Goal: Find specific page/section: Find specific page/section

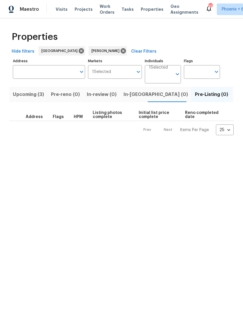
click at [235, 96] on span "Listed (13)" at bounding box center [247, 95] width 24 height 8
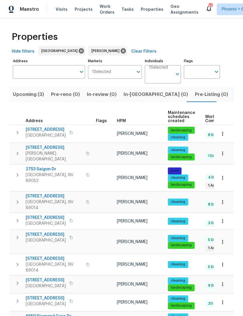
click at [139, 91] on span "In-reno (0)" at bounding box center [155, 95] width 64 height 8
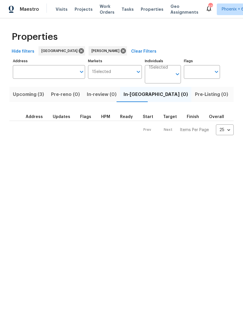
click at [38, 94] on span "Upcoming (3)" at bounding box center [28, 95] width 31 height 8
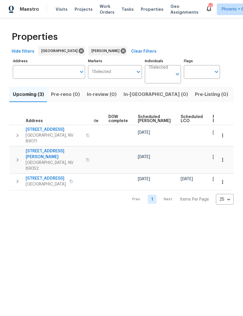
scroll to position [0, 146]
click at [213, 117] on span "Ready Date" at bounding box center [219, 119] width 13 height 8
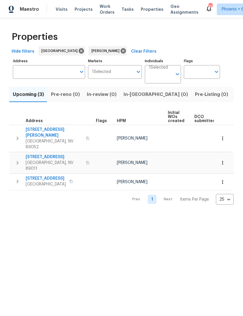
click at [221, 179] on icon "button" at bounding box center [222, 182] width 6 height 6
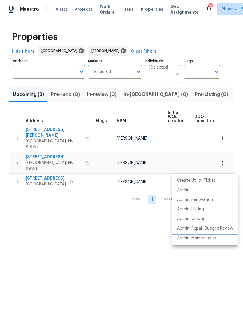
click at [210, 230] on p "Admin: Repair Budget Review" at bounding box center [205, 229] width 56 height 6
click at [86, 253] on div at bounding box center [121, 158] width 243 height 316
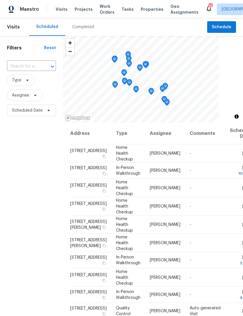
click at [84, 24] on div "Completed" at bounding box center [83, 27] width 22 height 6
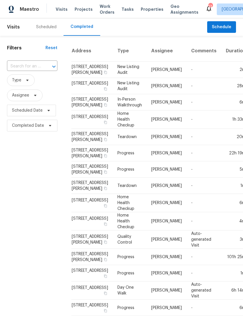
click at [35, 66] on input "text" at bounding box center [24, 66] width 34 height 9
type input "6170 e saha"
click at [24, 85] on li "6170 E Sahara Ave Unit 1058, Las Vegas, NV 89142" at bounding box center [31, 80] width 49 height 10
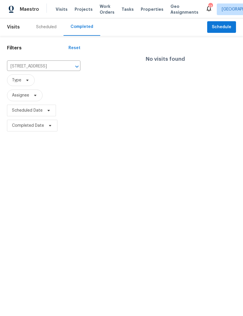
click at [42, 26] on div "Scheduled" at bounding box center [46, 27] width 20 height 6
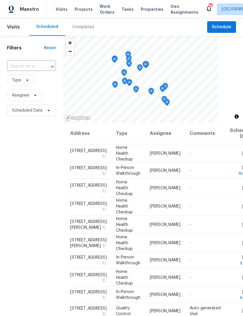
click at [26, 66] on input "text" at bounding box center [23, 66] width 33 height 9
type input "6170"
click at [31, 85] on li "6170 E Sahara Ave Unit 1058, Las Vegas, NV 89142" at bounding box center [31, 80] width 49 height 10
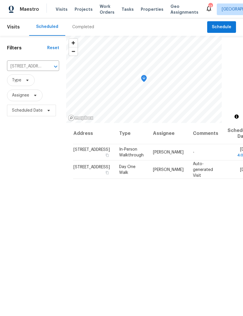
click at [47, 66] on icon "Clear" at bounding box center [48, 67] width 6 height 6
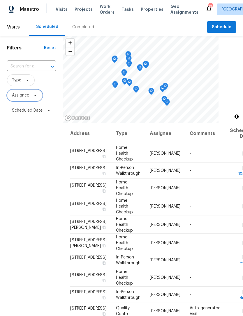
click at [28, 101] on span "Assignee" at bounding box center [25, 96] width 36 height 12
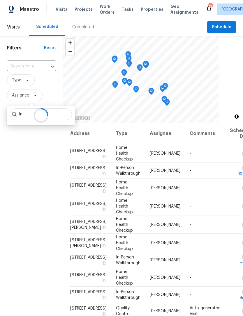
type input "I"
click at [40, 177] on div "Filters Reset ​ Type Assignee Scheduled Date" at bounding box center [31, 206] width 63 height 340
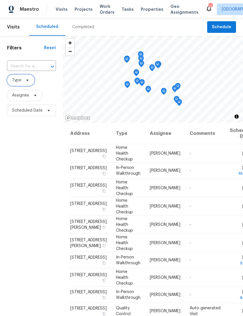
click at [21, 83] on span "Type" at bounding box center [16, 80] width 9 height 6
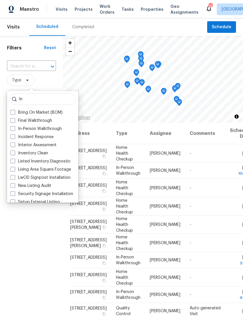
type input "In"
click at [38, 128] on label "In-Person Walkthrough" at bounding box center [35, 129] width 51 height 6
click at [14, 128] on input "In-Person Walkthrough" at bounding box center [12, 128] width 4 height 4
checkbox input "true"
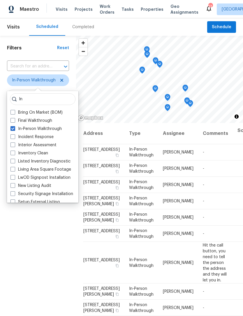
click at [22, 268] on div "Filters Reset ​ In-Person Walkthrough Assignee Scheduled Date" at bounding box center [38, 206] width 76 height 340
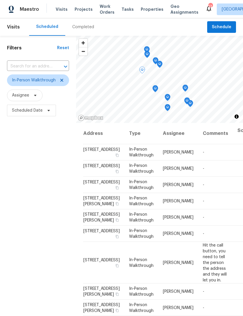
click at [32, 218] on div "Filters Reset ​ In-Person Walkthrough Assignee Scheduled Date" at bounding box center [38, 206] width 76 height 340
click at [28, 249] on div "Filters Reset ​ In-Person Walkthrough Assignee Scheduled Date" at bounding box center [38, 206] width 76 height 340
click at [61, 80] on icon at bounding box center [61, 80] width 5 height 5
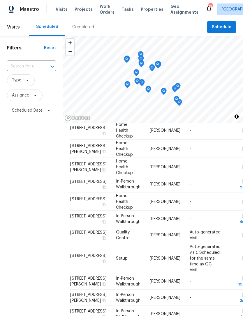
click at [26, 66] on input "text" at bounding box center [23, 66] width 33 height 9
type input "2080 karen"
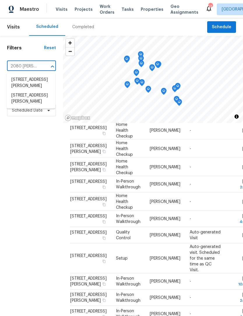
click at [27, 106] on li "2080 Karen Ave Unit 49, Las Vegas, NV 89169" at bounding box center [31, 99] width 49 height 16
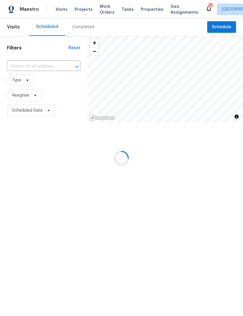
type input "2080 Karen Ave Unit 49, Las Vegas, NV 89169"
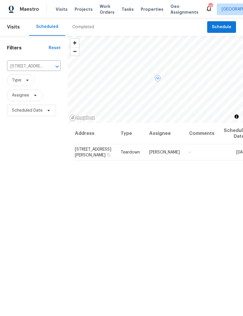
click at [0, 0] on icon at bounding box center [0, 0] width 0 height 0
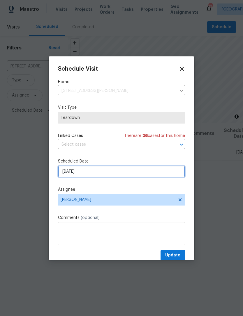
click at [106, 172] on input "10/12/2025" at bounding box center [121, 172] width 127 height 12
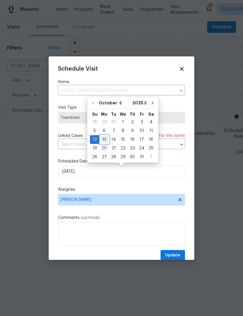
click at [103, 141] on div "13" at bounding box center [104, 140] width 10 height 8
type input "10/13/2025"
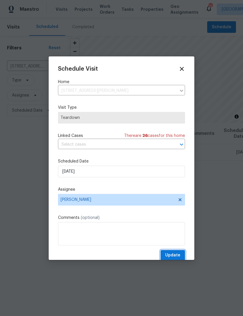
click at [172, 252] on button "Update" at bounding box center [172, 255] width 24 height 11
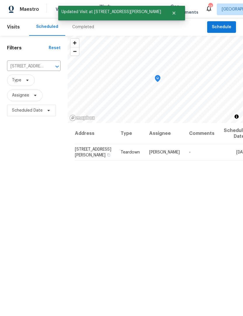
click at [47, 65] on icon "Clear" at bounding box center [50, 67] width 6 height 6
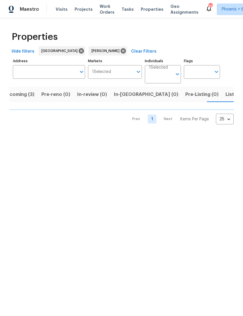
scroll to position [0, 12]
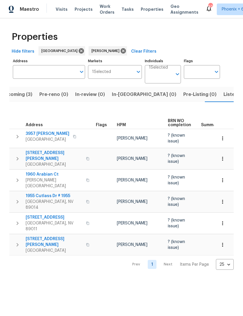
click at [223, 92] on span "Listed (13)" at bounding box center [235, 95] width 24 height 8
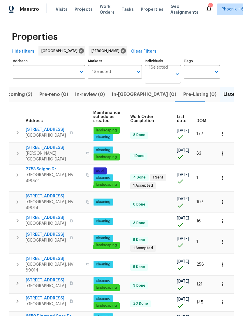
scroll to position [0, 75]
click at [201, 119] on span "DOM" at bounding box center [201, 121] width 10 height 4
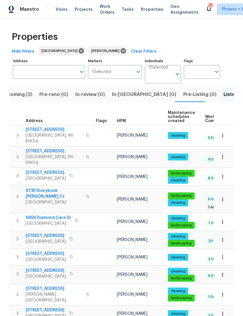
click at [222, 219] on icon "button" at bounding box center [222, 222] width 6 height 6
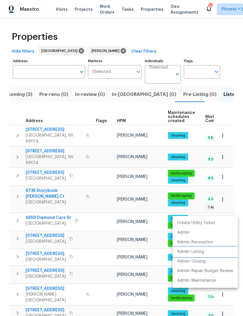
click at [201, 250] on p "Admin: Listing" at bounding box center [190, 252] width 27 height 6
click at [147, 113] on div at bounding box center [121, 158] width 243 height 316
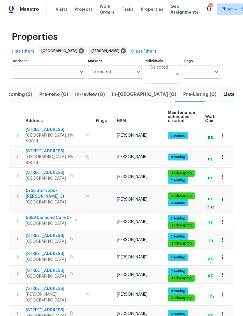
click at [224, 237] on icon "button" at bounding box center [222, 240] width 6 height 6
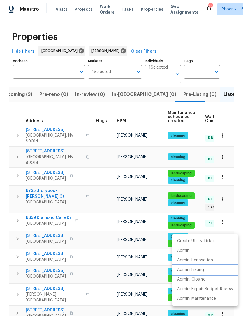
click at [198, 271] on p "Admin: Listing" at bounding box center [190, 270] width 27 height 6
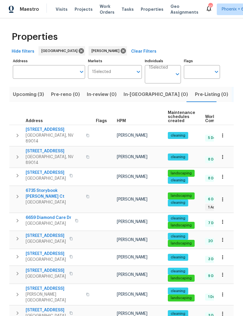
click at [134, 96] on span "In-[GEOGRAPHIC_DATA] (0)" at bounding box center [155, 95] width 64 height 8
